Goal: Task Accomplishment & Management: Manage account settings

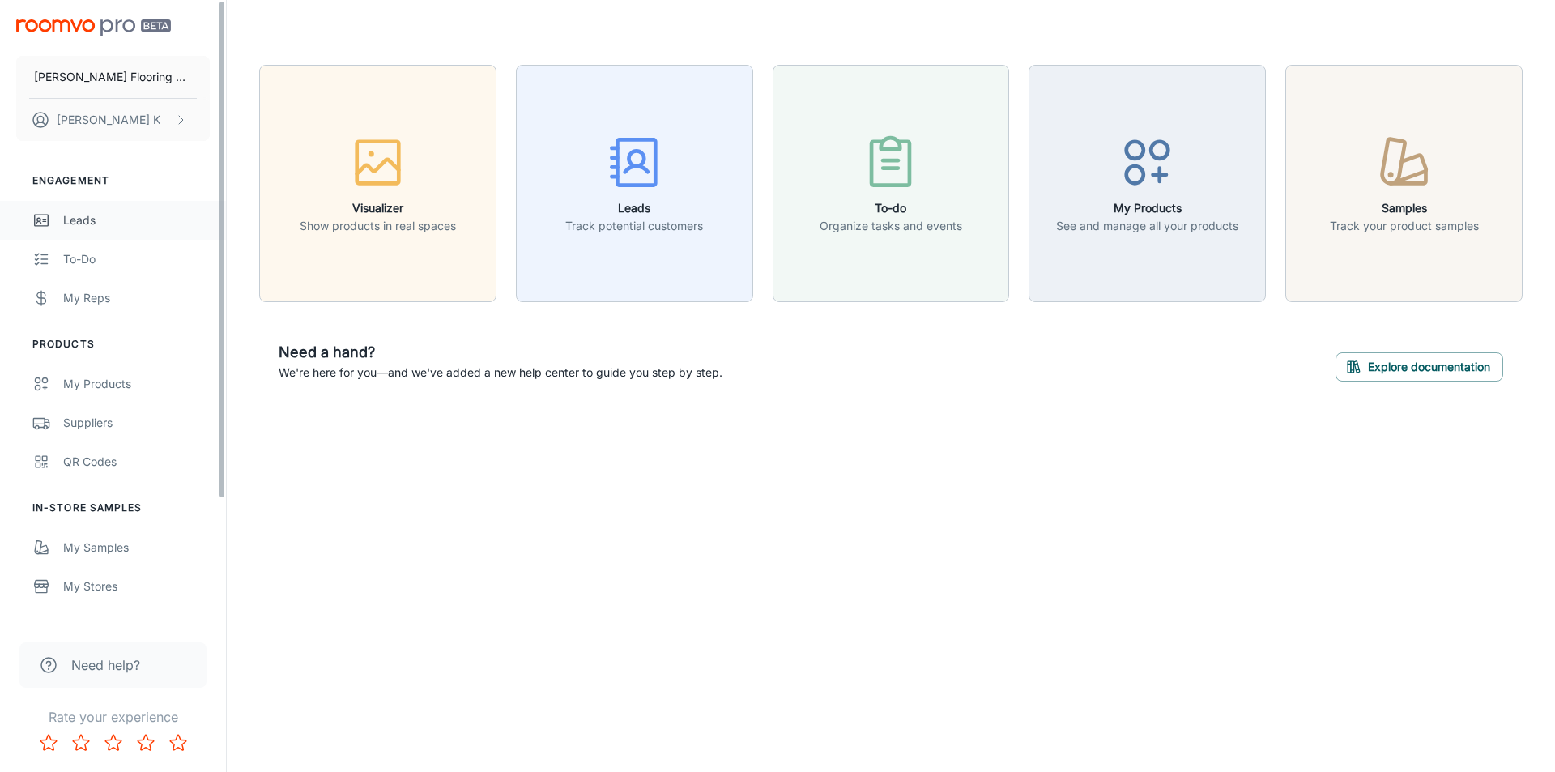
click at [97, 215] on div "Leads" at bounding box center [136, 220] width 147 height 18
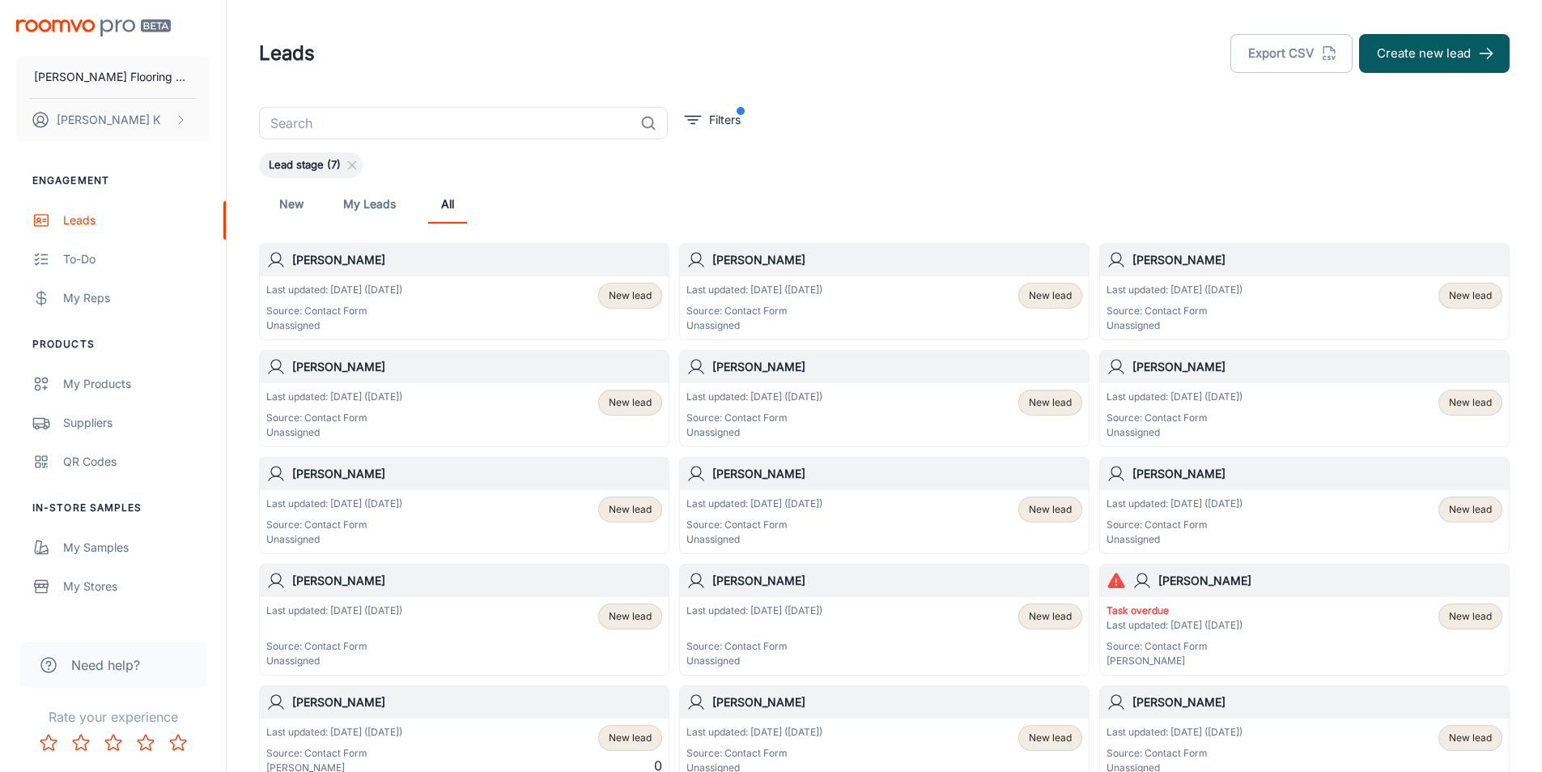
click at [398, 300] on div "Last updated: [DATE] ([DATE]) Source: Contact Form Unassigned" at bounding box center [334, 308] width 136 height 50
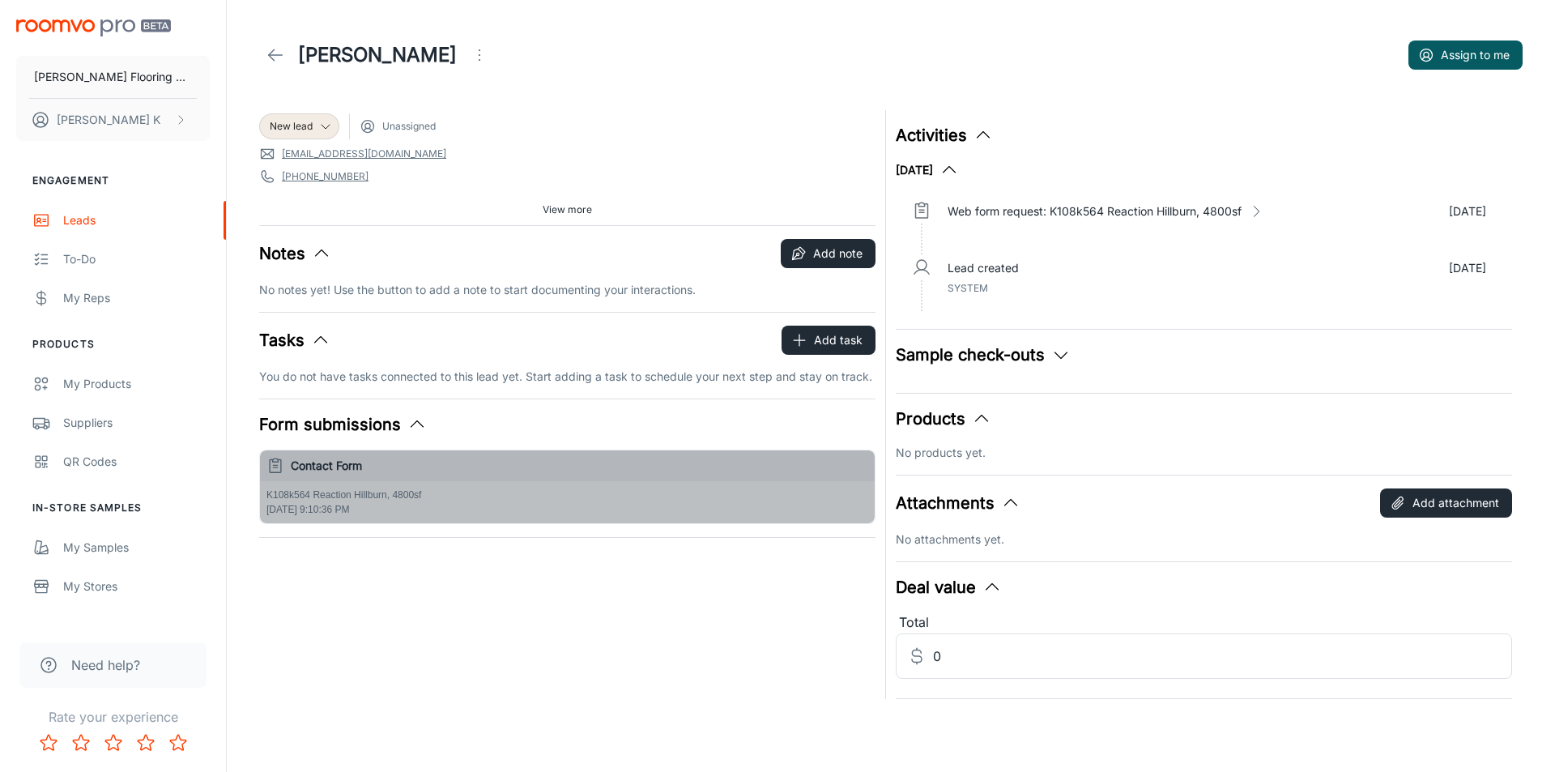
drag, startPoint x: 266, startPoint y: 492, endPoint x: 364, endPoint y: 506, distance: 98.1
click at [364, 506] on div "K108k564 Reaction Hillburn, 4800sf [DATE] 9:10:36 PM" at bounding box center [567, 502] width 615 height 42
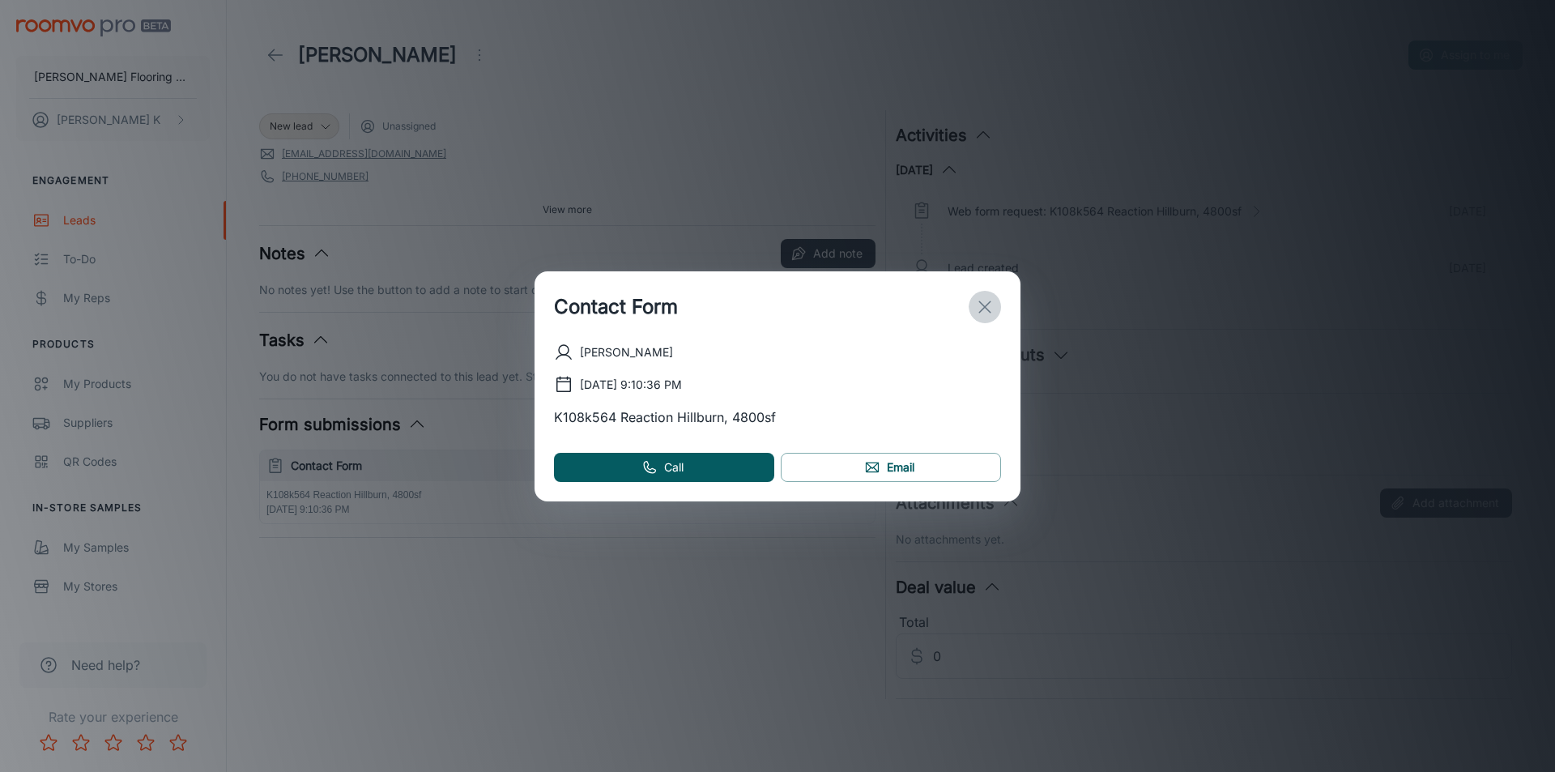
click at [979, 303] on icon "exit" at bounding box center [984, 306] width 19 height 19
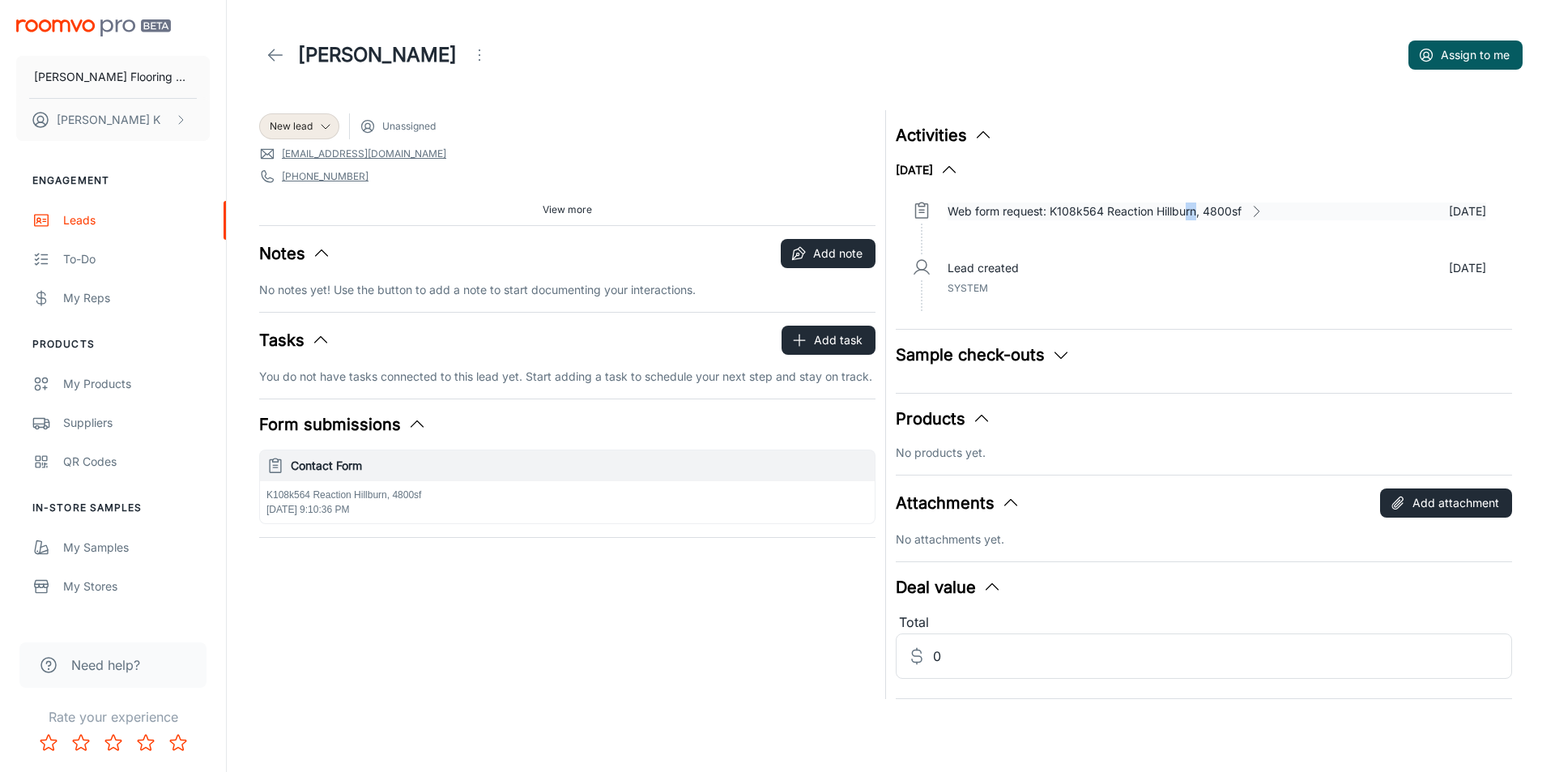
drag, startPoint x: 1198, startPoint y: 211, endPoint x: 1184, endPoint y: 212, distance: 14.6
click at [1184, 212] on p "Web form request: K108k564 Reaction Hillburn, 4800sf" at bounding box center [1094, 211] width 294 height 18
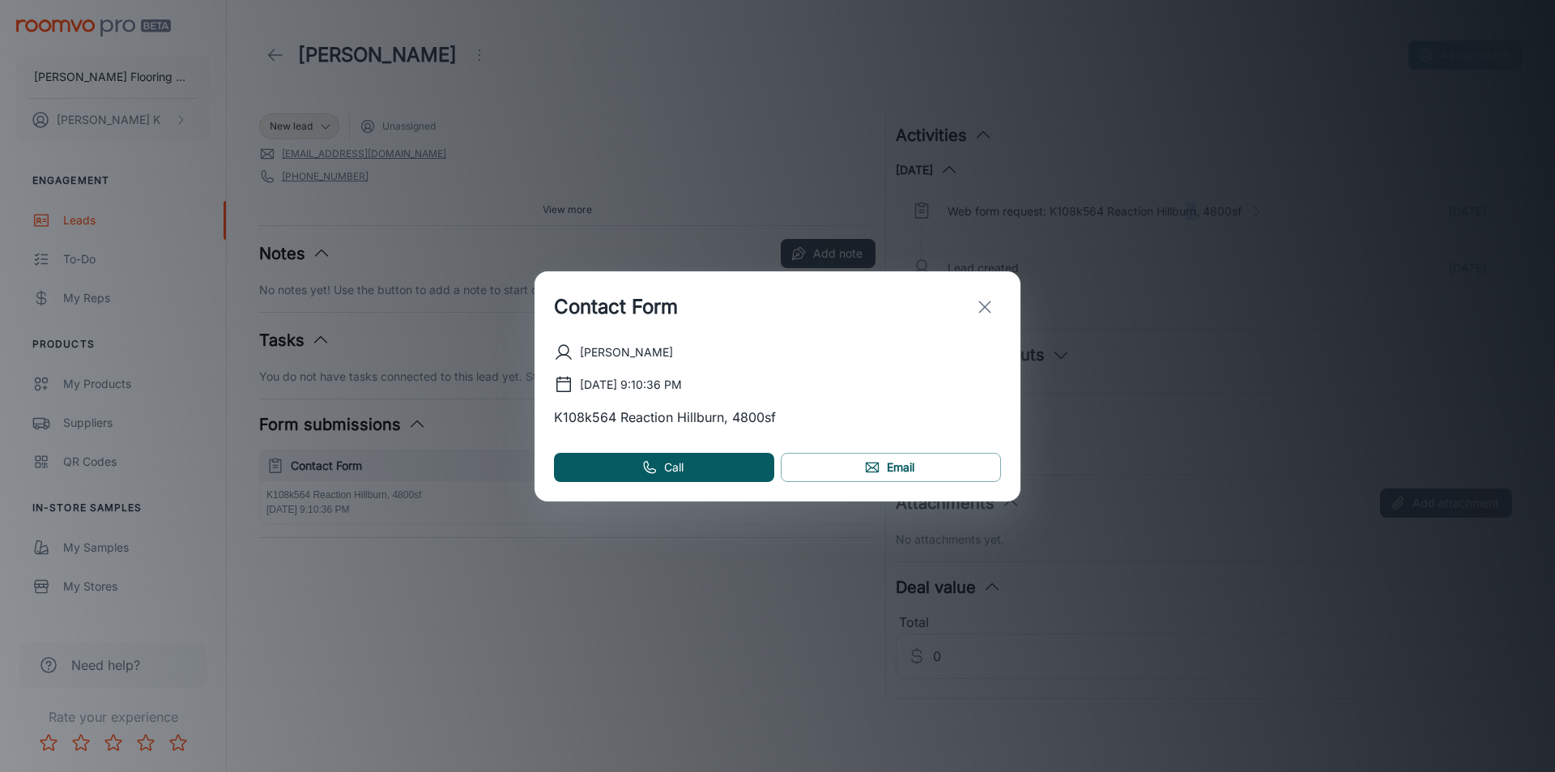
click at [989, 311] on line "exit" at bounding box center [984, 306] width 11 height 11
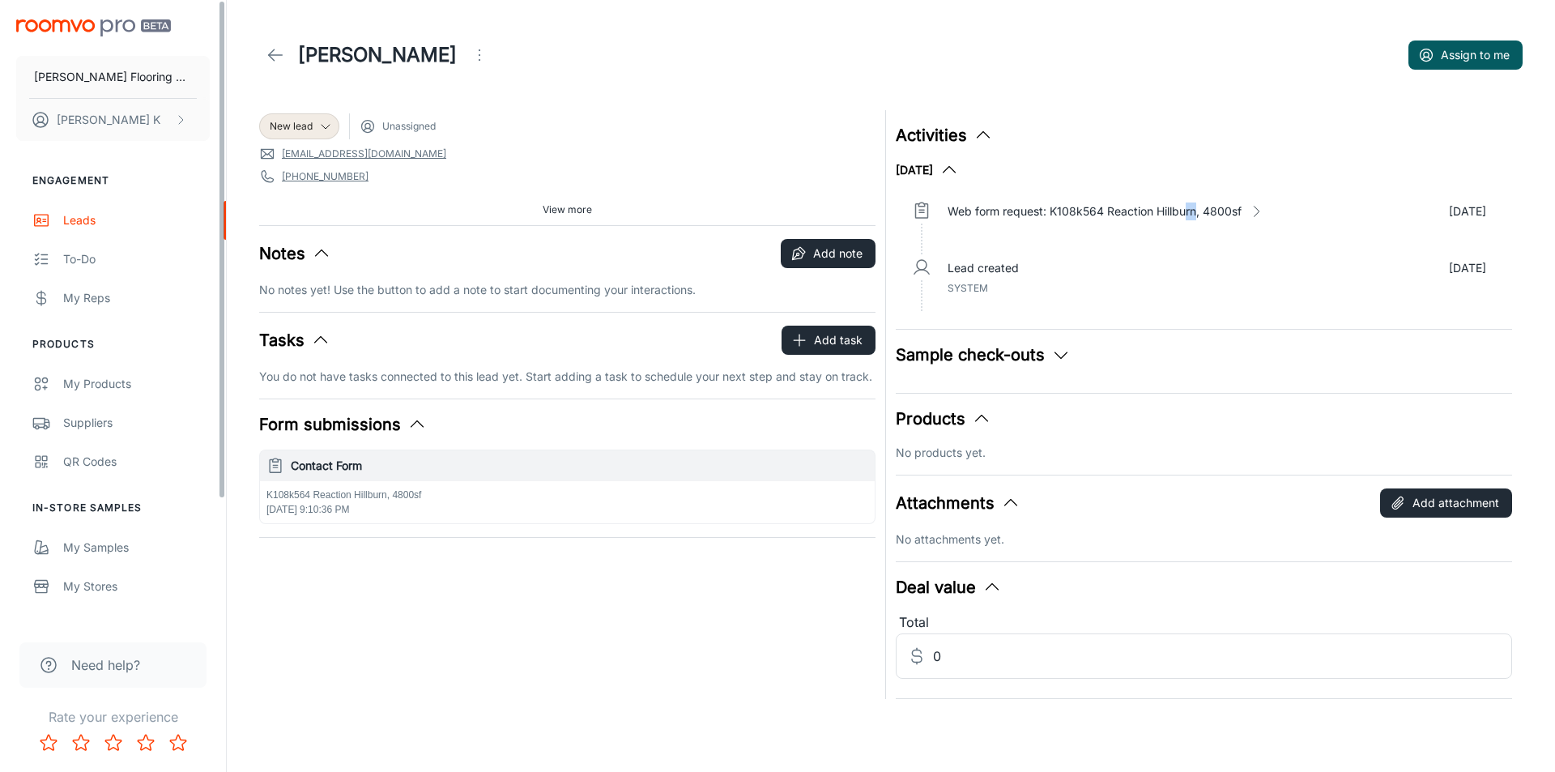
drag, startPoint x: 452, startPoint y: 496, endPoint x: 346, endPoint y: 713, distance: 242.2
click at [330, 729] on div "[PERSON_NAME] Assign to me New lead Unassigned [EMAIL_ADDRESS][DOMAIN_NAME] [PH…" at bounding box center [891, 381] width 1328 height 763
click at [1065, 199] on div "Web form request: K108k564 Reaction Hillburn, 4800sf [DATE]" at bounding box center [1216, 226] width 564 height 57
click at [1241, 214] on p "Web form request: K108k564 Reaction Hillburn, 4800sf" at bounding box center [1094, 211] width 294 height 18
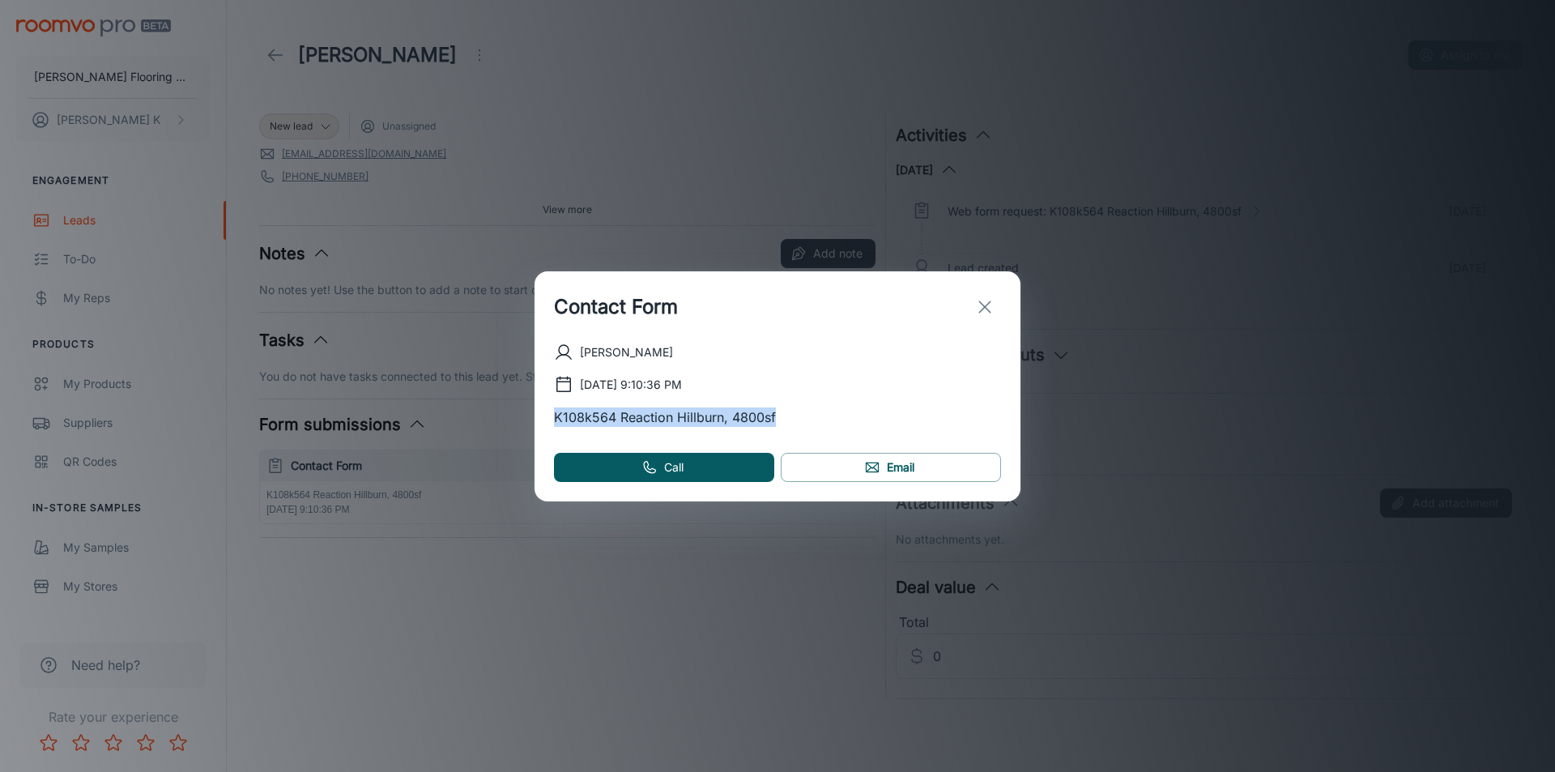
drag, startPoint x: 782, startPoint y: 412, endPoint x: 547, endPoint y: 420, distance: 235.7
click at [547, 420] on div "[PERSON_NAME] [DATE] 9:10:36 PM K108k564 Reaction Hillburn, 4800sf Call Email" at bounding box center [777, 421] width 486 height 159
copy p "K108k564 Reaction Hillburn, 4800sf"
click at [627, 432] on div "[PERSON_NAME] [DATE] 9:10:36 PM K108k564 Reaction Hillburn, 4800sf Call Email" at bounding box center [777, 421] width 486 height 159
drag, startPoint x: 551, startPoint y: 415, endPoint x: 800, endPoint y: 429, distance: 249.8
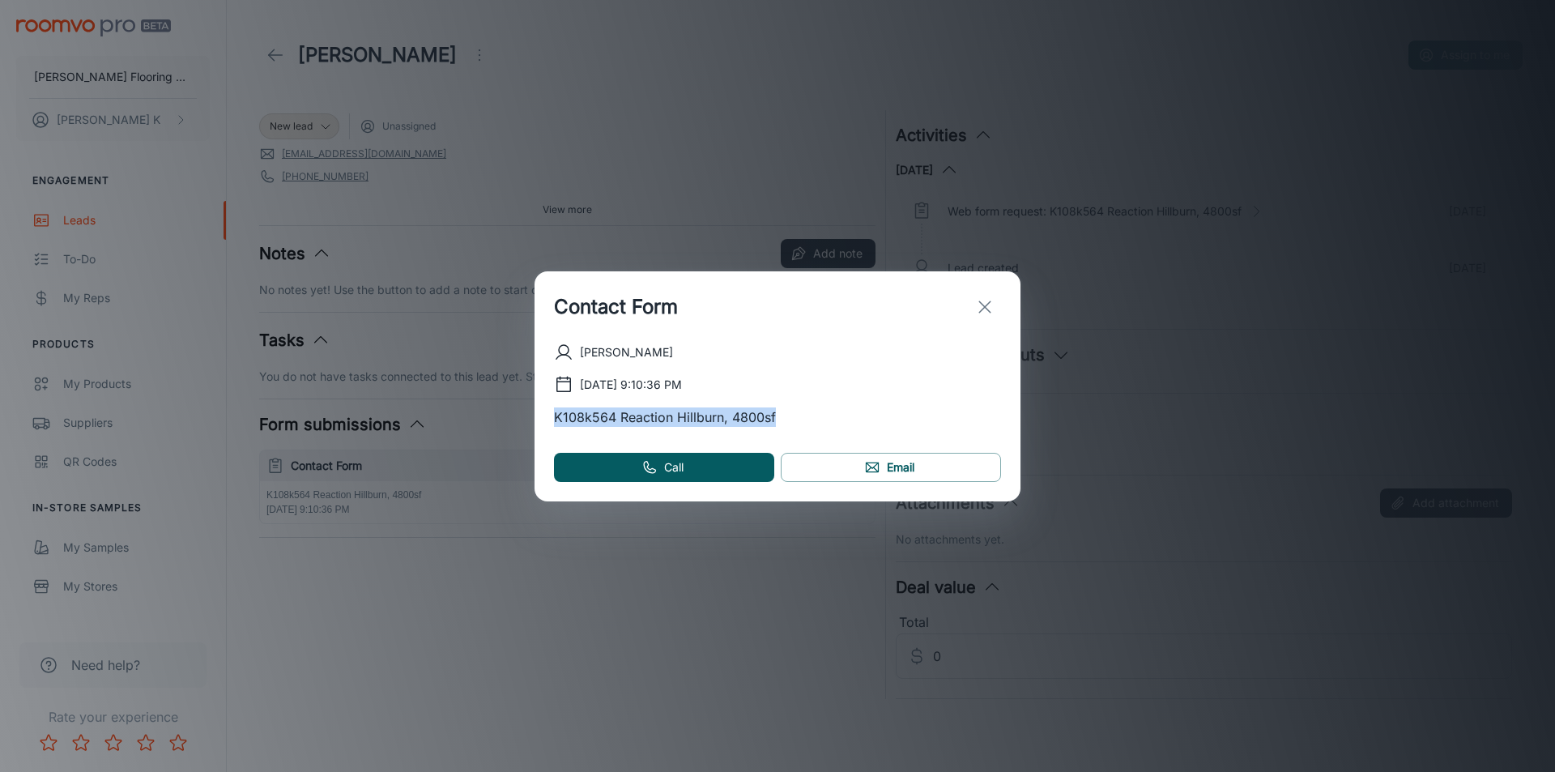
click at [800, 429] on div "[PERSON_NAME] [DATE] 9:10:36 PM K108k564 Reaction Hillburn, 4800sf Call Email" at bounding box center [777, 421] width 486 height 159
copy p "K108k564 Reaction Hillburn, 4800sf"
click at [986, 309] on icon "exit" at bounding box center [984, 306] width 19 height 19
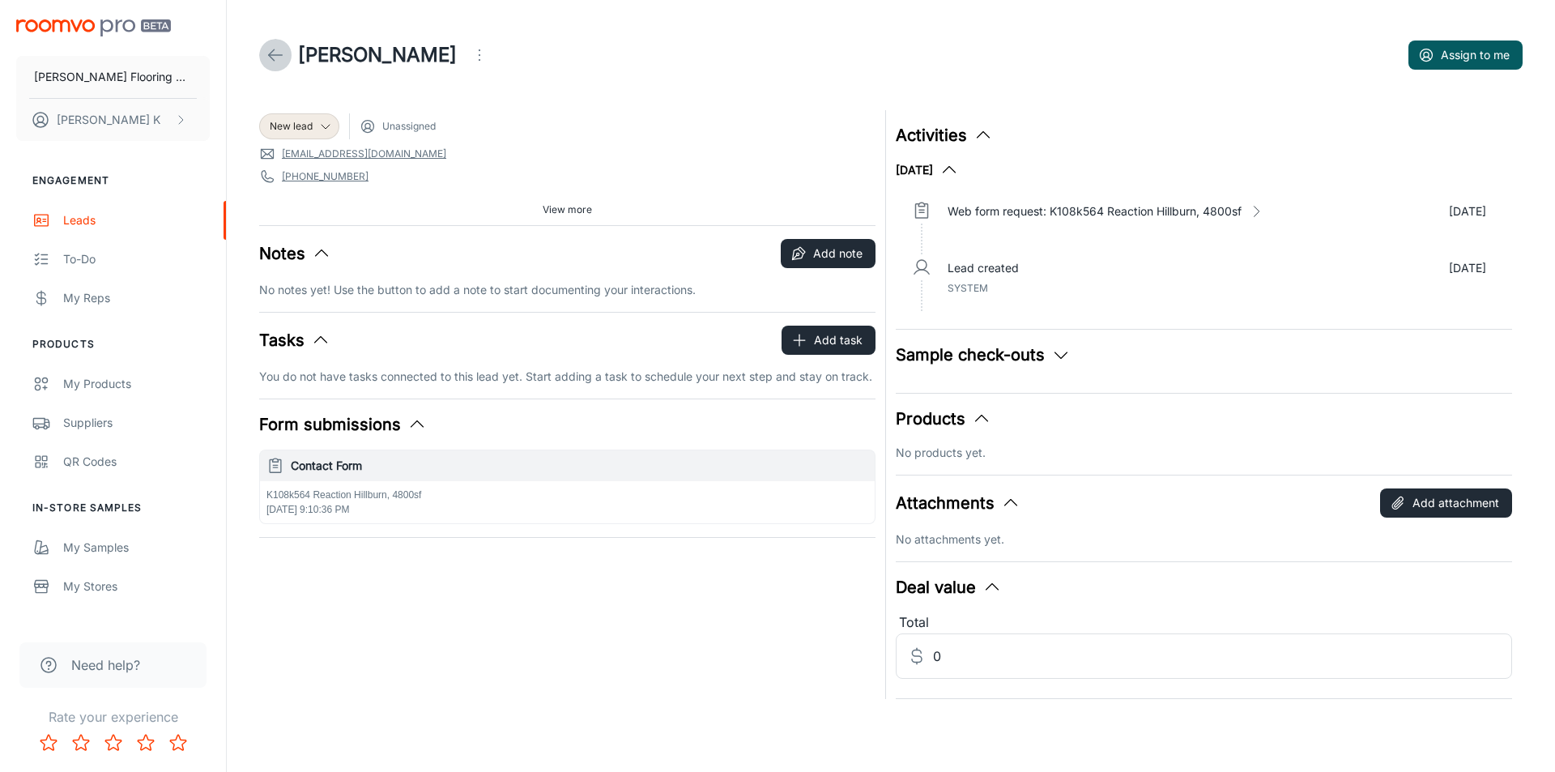
click at [260, 57] on link at bounding box center [275, 55] width 32 height 32
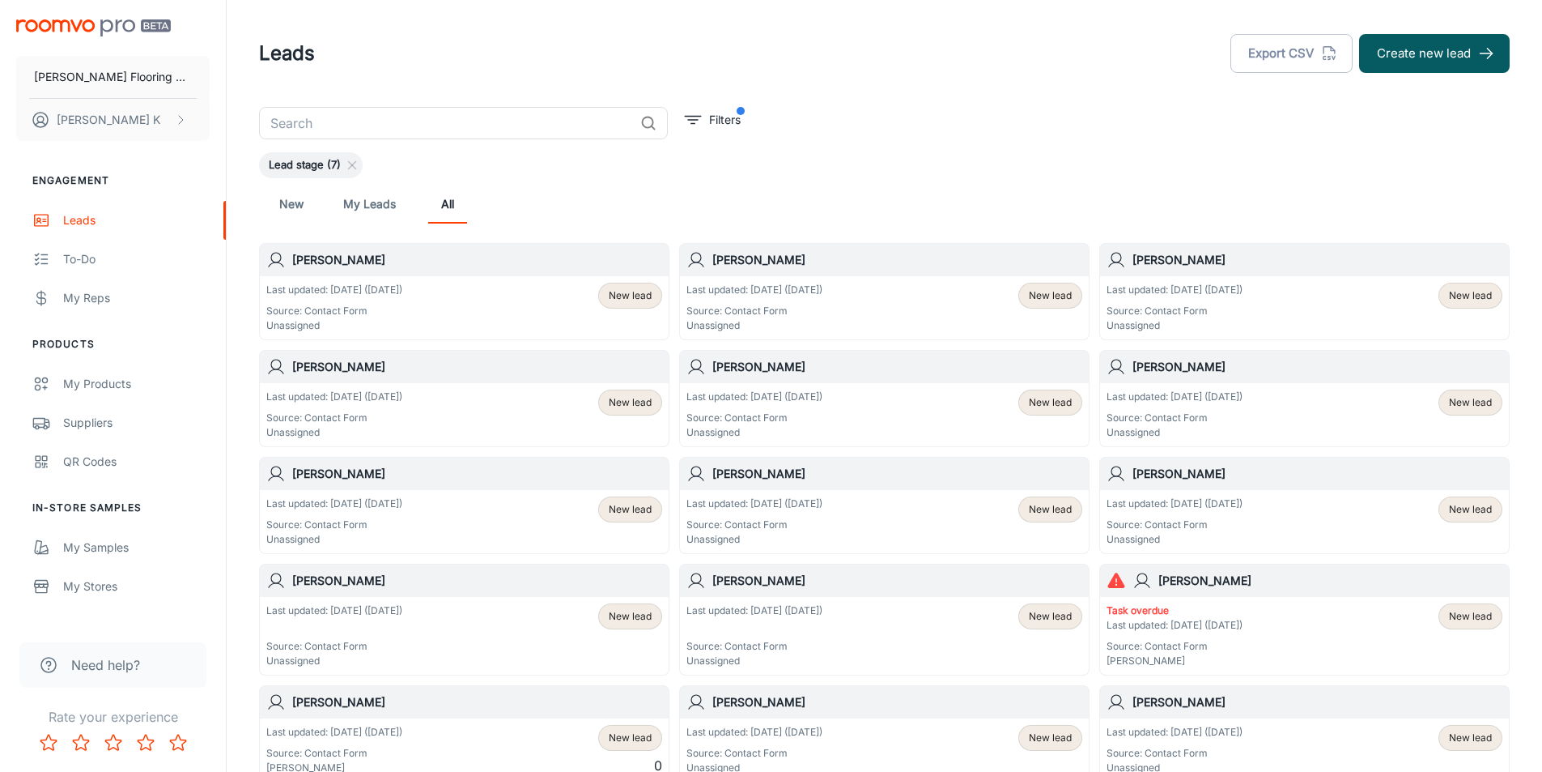
click at [848, 296] on div "Last updated: [DATE] ([DATE]) Source: Contact Form Unassigned New lead" at bounding box center [885, 308] width 396 height 50
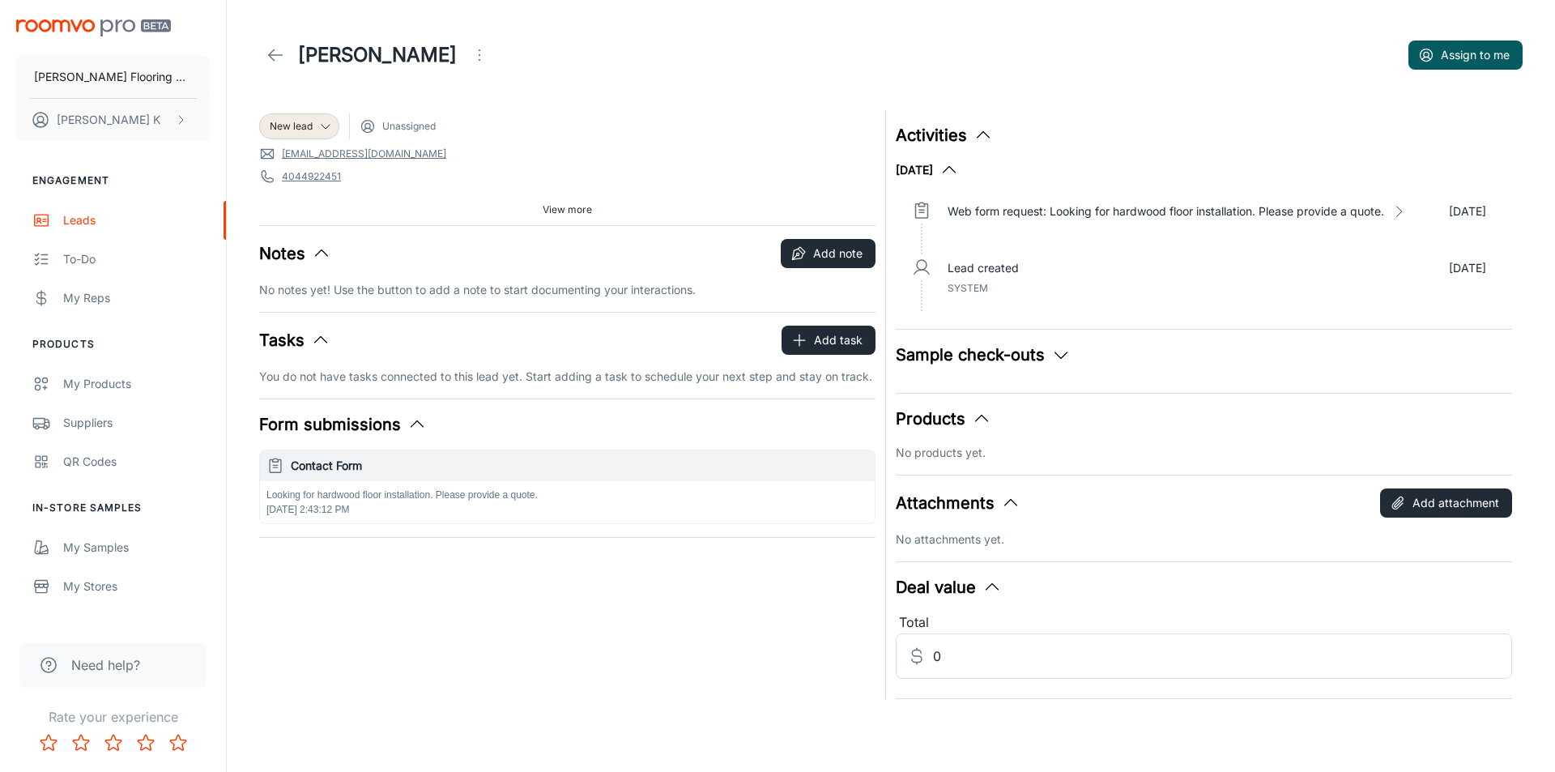
click at [283, 49] on icon at bounding box center [275, 54] width 19 height 19
